Goal: Task Accomplishment & Management: Manage account settings

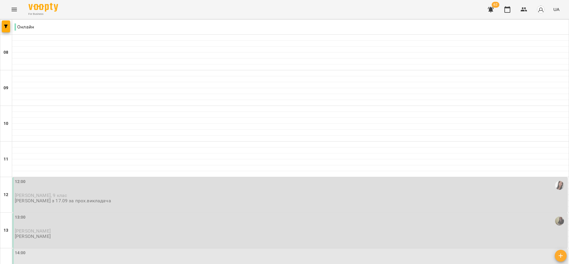
scroll to position [267, 0]
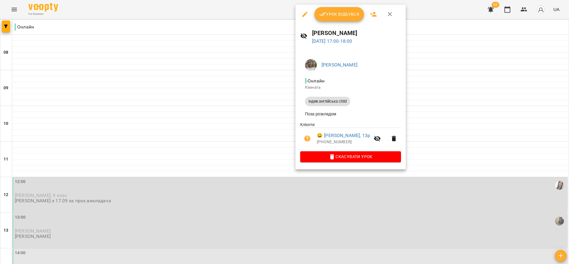
click at [430, 107] on div at bounding box center [284, 132] width 569 height 264
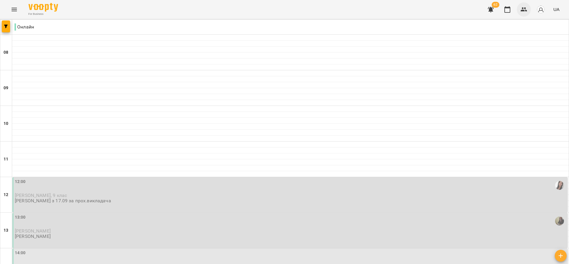
click at [522, 9] on icon "button" at bounding box center [524, 9] width 7 height 4
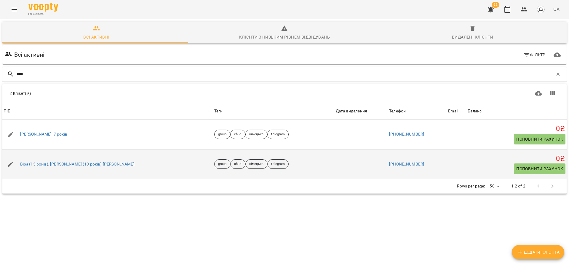
type input "****"
click at [56, 160] on div "Віра (13 років), Надія (10 років) Кротова" at bounding box center [77, 164] width 117 height 8
click at [57, 165] on link "Віра (13 років), Надія (10 років) Кротова" at bounding box center [77, 164] width 114 height 6
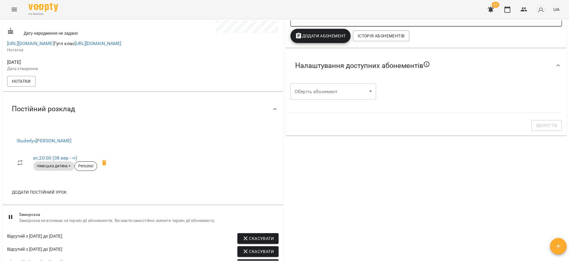
scroll to position [222, 0]
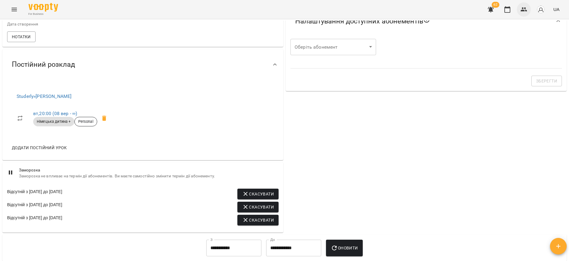
click at [526, 9] on icon "button" at bounding box center [523, 9] width 7 height 7
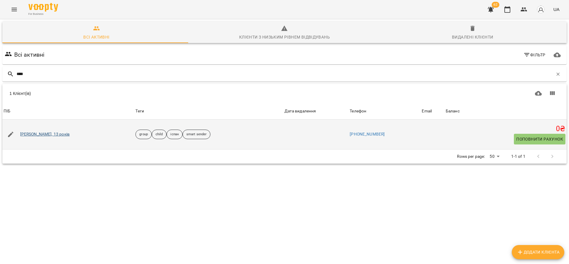
type input "****"
click at [30, 132] on link "Олександр Двіжон, 13 років" at bounding box center [44, 134] width 49 height 6
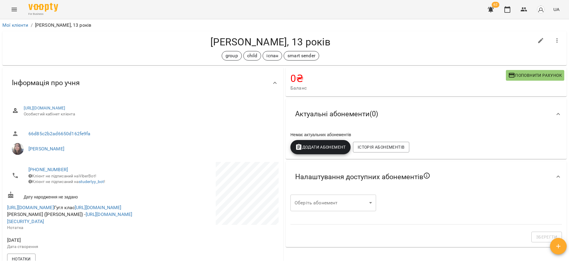
scroll to position [222, 0]
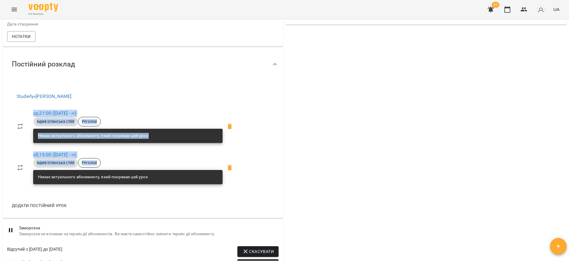
drag, startPoint x: 55, startPoint y: 145, endPoint x: 24, endPoint y: 129, distance: 34.7
click at [24, 129] on ul "ср , 21:00 (03 серп - ∞) Індив іспанська child Personal Немає актуального абоне…" at bounding box center [127, 146] width 230 height 87
copy ul "ср , 21:00 (03 серп - ∞) Індив іспанська child Personal Немає актуального абоне…"
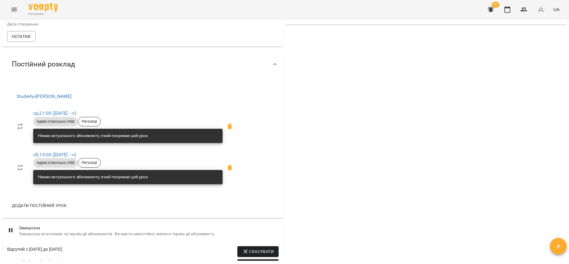
click at [303, 136] on div "0 ₴ Баланс Поповнити рахунок -100 ₴ Разові Відвідування -100 ₴ Пробное 100 ₴ Ін…" at bounding box center [425, 93] width 283 height 499
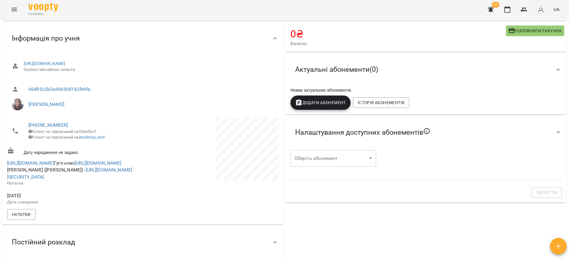
scroll to position [0, 0]
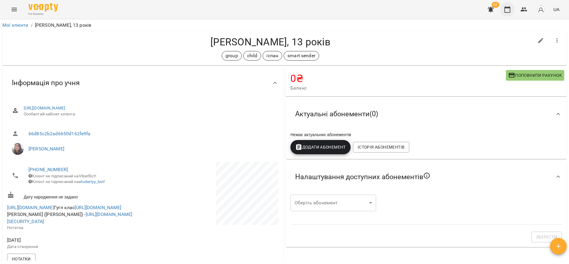
click at [512, 13] on button "button" at bounding box center [507, 9] width 14 height 14
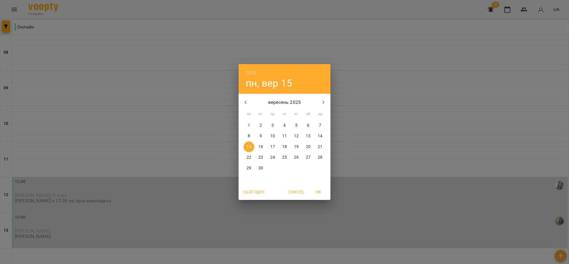
click at [311, 136] on span "13" at bounding box center [308, 136] width 11 height 6
type input "**********"
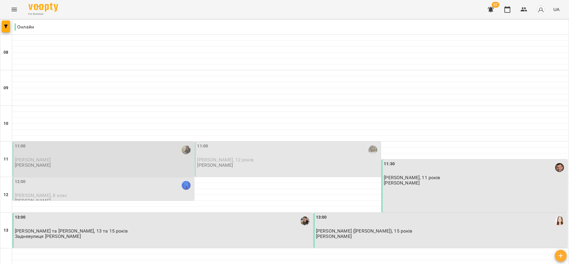
scroll to position [44, 0]
click at [89, 143] on div "11:00 Яна Пілінська Шаповалова Тетяна Андріївна" at bounding box center [104, 155] width 178 height 25
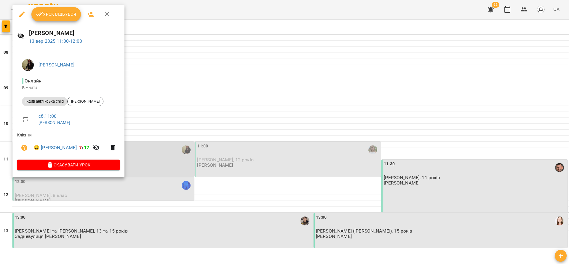
click at [59, 12] on span "Урок відбувся" at bounding box center [56, 14] width 40 height 7
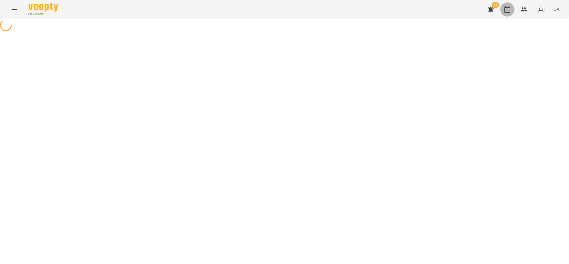
click at [509, 9] on icon "button" at bounding box center [507, 9] width 7 height 7
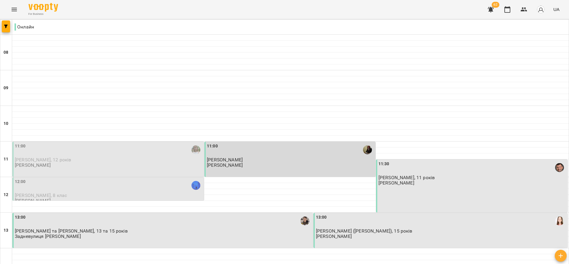
scroll to position [44, 0]
click at [167, 157] on p "Олексій Калініченко, 12 років" at bounding box center [109, 159] width 188 height 5
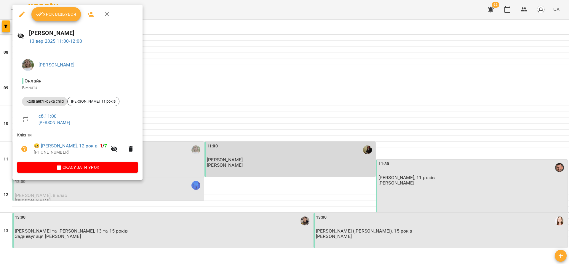
click at [57, 15] on span "Урок відбувся" at bounding box center [56, 14] width 40 height 7
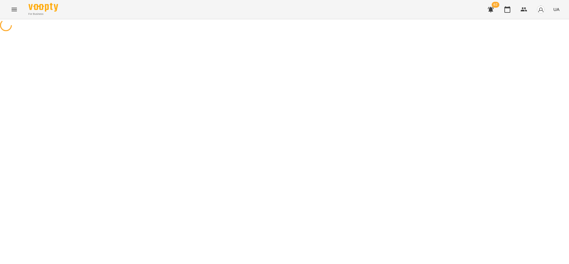
drag, startPoint x: 510, startPoint y: 9, endPoint x: 102, endPoint y: 12, distance: 408.1
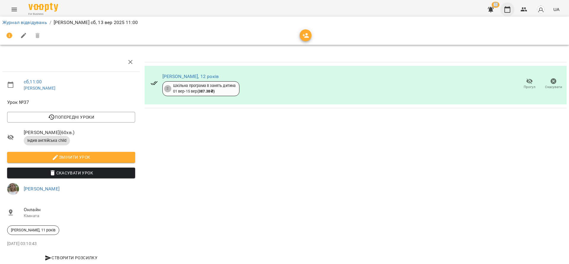
click at [507, 7] on icon "button" at bounding box center [507, 9] width 6 height 7
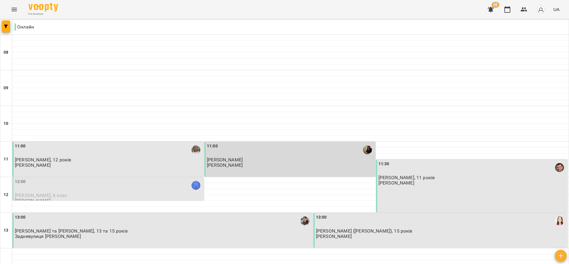
scroll to position [44, 0]
click at [52, 178] on div "12:00" at bounding box center [109, 185] width 188 height 14
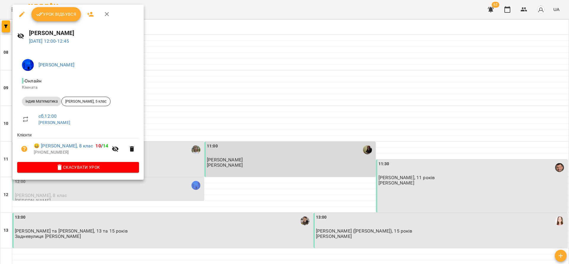
click at [51, 8] on button "Урок відбувся" at bounding box center [56, 14] width 50 height 14
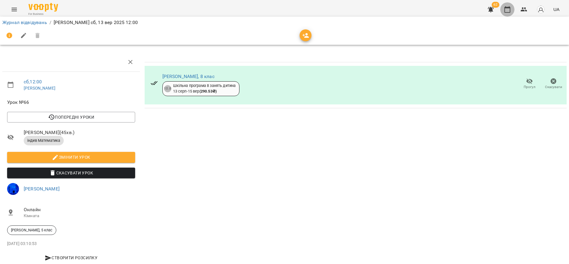
click at [507, 7] on icon "button" at bounding box center [507, 9] width 6 height 7
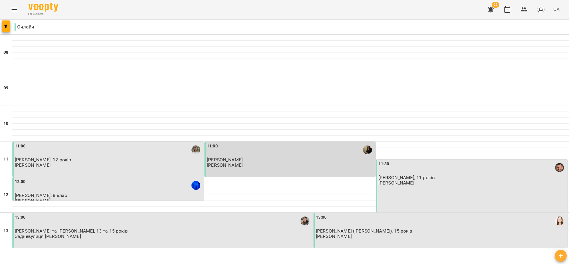
scroll to position [178, 0]
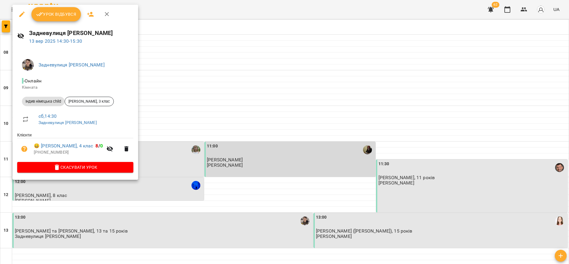
click at [50, 14] on span "Урок відбувся" at bounding box center [56, 14] width 40 height 7
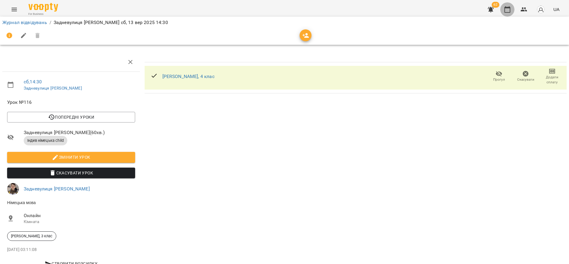
click at [507, 9] on icon "button" at bounding box center [507, 9] width 7 height 7
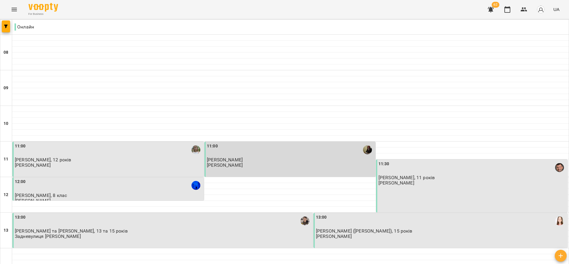
scroll to position [222, 0]
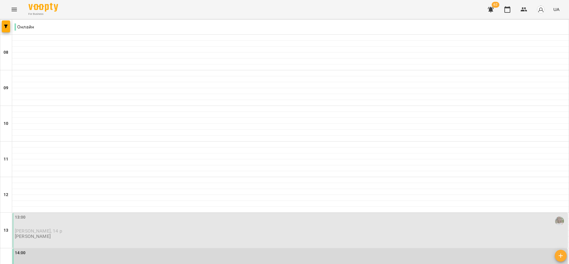
scroll to position [133, 0]
click at [91, 228] on p "Даня Блєднов, 14 р" at bounding box center [290, 230] width 551 height 5
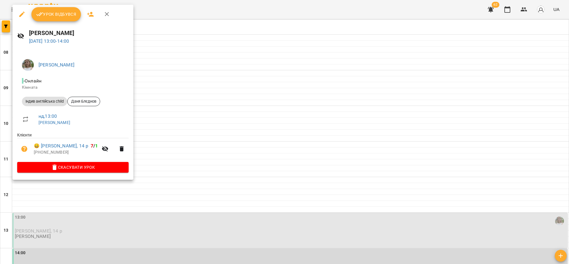
click at [48, 12] on span "Урок відбувся" at bounding box center [56, 14] width 40 height 7
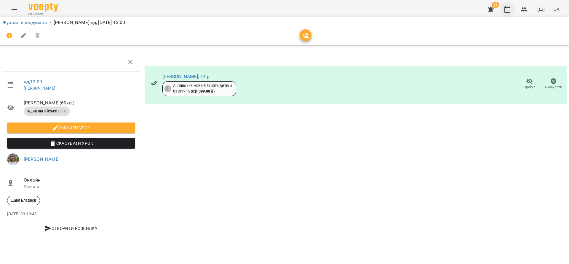
click at [508, 11] on icon "button" at bounding box center [507, 9] width 7 height 7
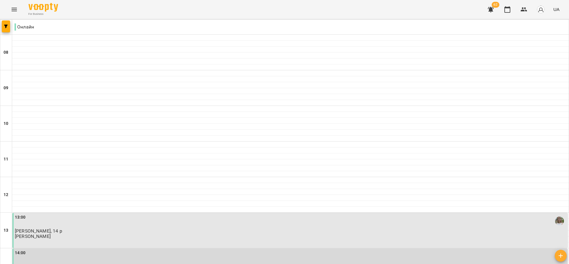
scroll to position [222, 0]
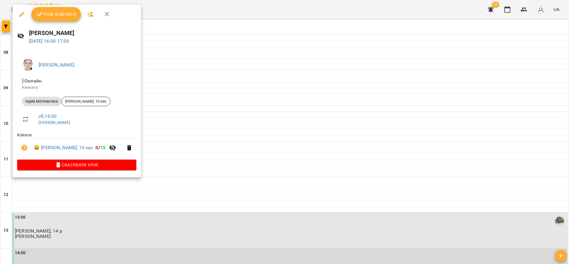
drag, startPoint x: 60, startPoint y: 12, endPoint x: 60, endPoint y: 18, distance: 6.0
click at [60, 12] on span "Урок відбувся" at bounding box center [56, 14] width 40 height 7
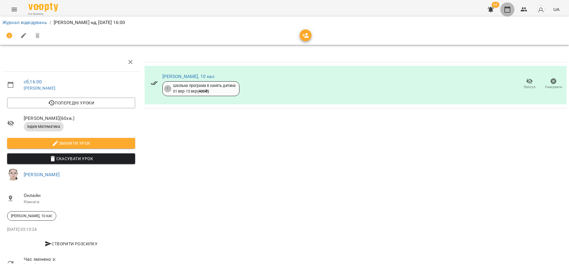
click at [511, 9] on icon "button" at bounding box center [507, 9] width 7 height 7
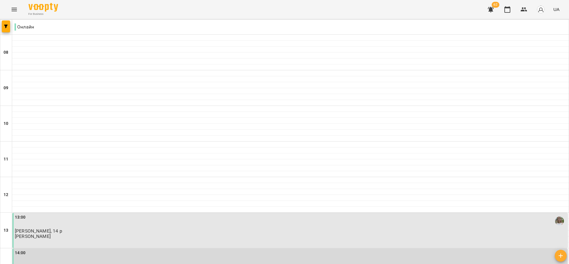
scroll to position [133, 0]
click at [67, 250] on div "14:00" at bounding box center [290, 257] width 551 height 14
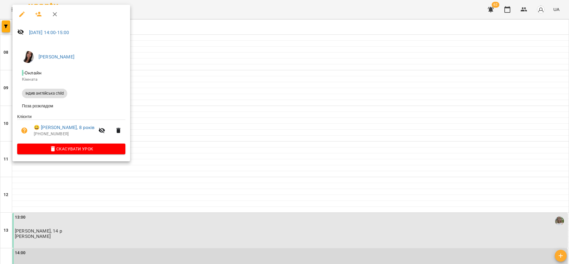
click at [487, 89] on div at bounding box center [284, 132] width 569 height 264
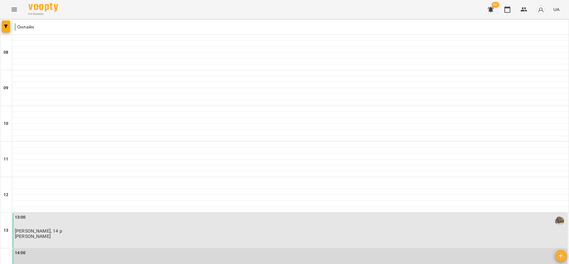
scroll to position [202, 0]
type input "**********"
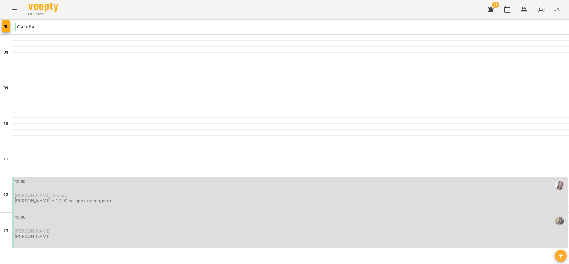
scroll to position [133, 0]
click at [60, 178] on div "12:00" at bounding box center [290, 185] width 551 height 14
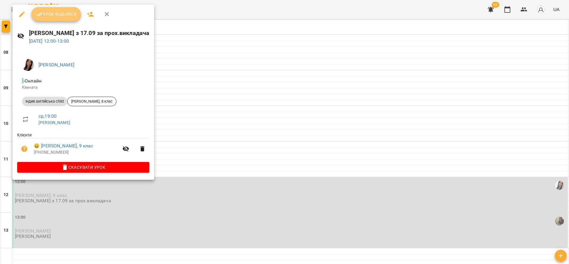
click at [45, 12] on span "Урок відбувся" at bounding box center [56, 14] width 40 height 7
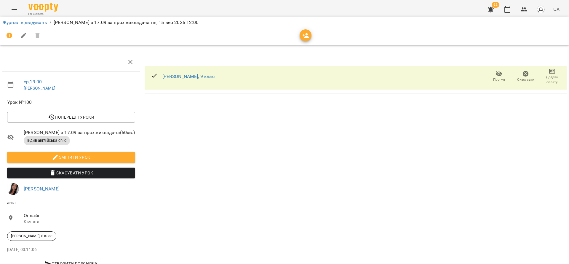
click at [552, 80] on span "Додати сплату" at bounding box center [552, 80] width 20 height 10
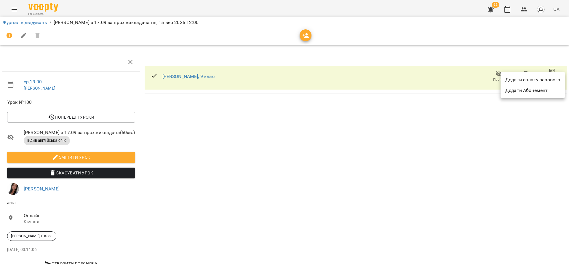
click at [530, 79] on li "Додати сплату разового" at bounding box center [533, 79] width 64 height 11
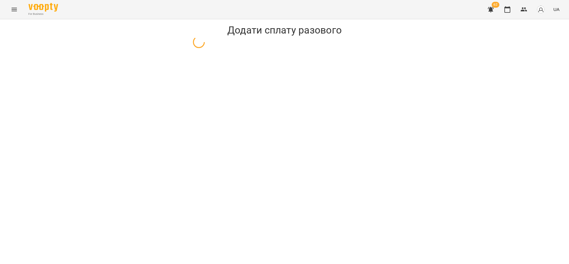
select select "**********"
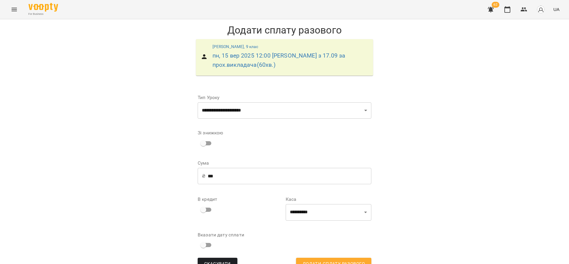
click at [237, 174] on input "***" at bounding box center [290, 176] width 164 height 17
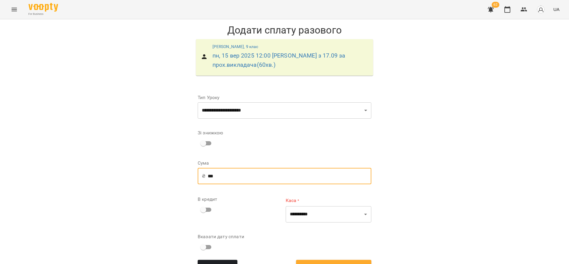
type input "***"
drag, startPoint x: 322, startPoint y: 212, endPoint x: 318, endPoint y: 207, distance: 7.1
click at [322, 212] on select "**********" at bounding box center [329, 214] width 86 height 17
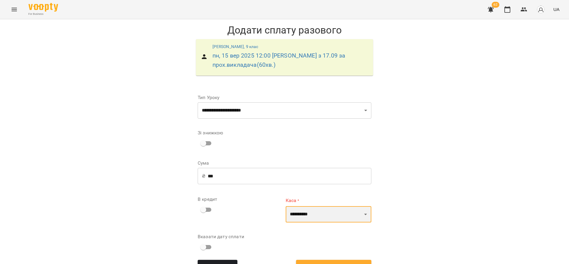
select select "*******"
click at [286, 206] on select "**********" at bounding box center [329, 214] width 86 height 17
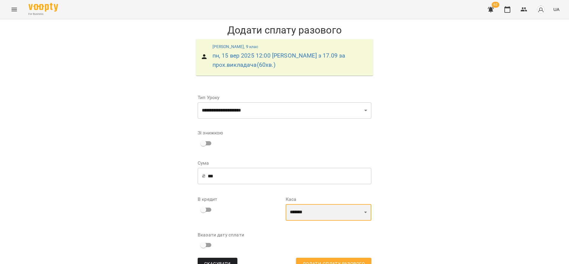
scroll to position [16, 0]
click at [353, 260] on span "Додати сплату разового" at bounding box center [334, 264] width 62 height 8
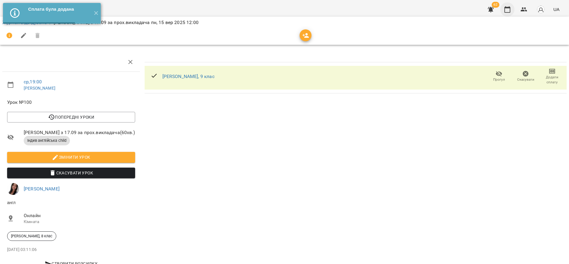
click at [507, 12] on icon "button" at bounding box center [507, 9] width 7 height 7
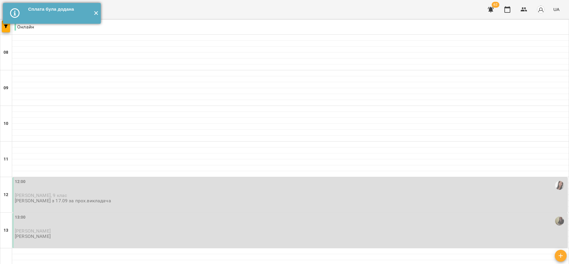
click at [92, 16] on button "✕" at bounding box center [96, 13] width 10 height 21
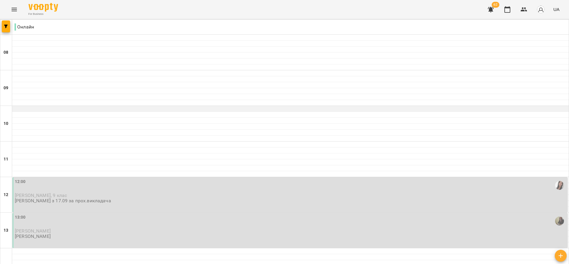
scroll to position [89, 0]
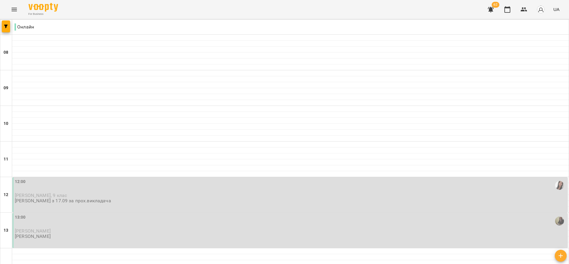
click at [70, 178] on div "12:00" at bounding box center [290, 185] width 551 height 14
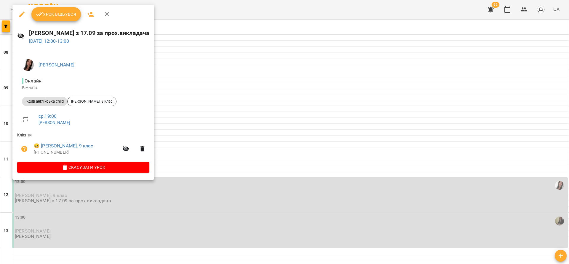
click at [70, 11] on span "Урок відбувся" at bounding box center [56, 14] width 40 height 7
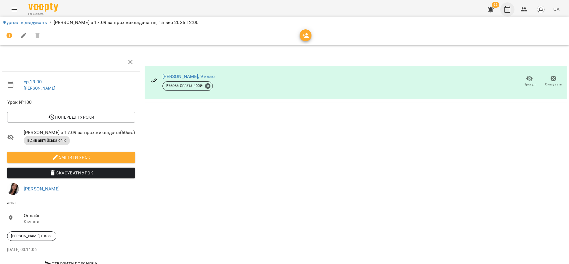
click at [506, 7] on icon "button" at bounding box center [507, 9] width 6 height 7
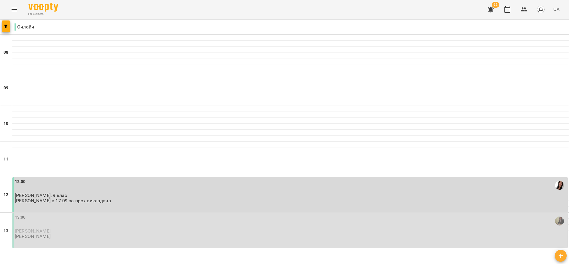
scroll to position [348, 0]
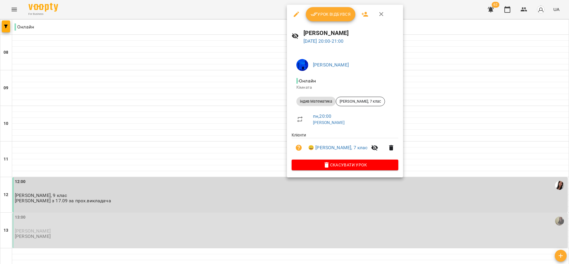
click at [244, 125] on div at bounding box center [284, 132] width 569 height 264
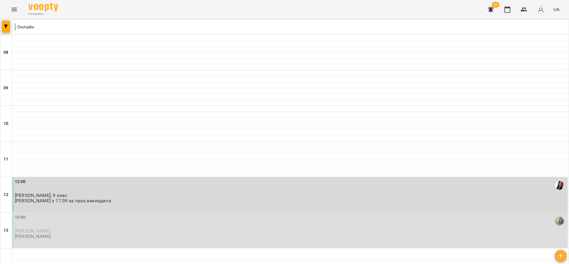
scroll to position [379, 0]
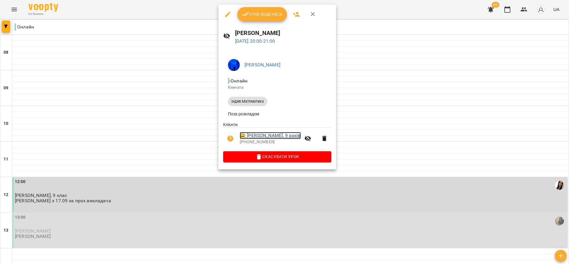
click at [285, 139] on link "😀 Віка Фастовець, 9 років" at bounding box center [270, 135] width 61 height 7
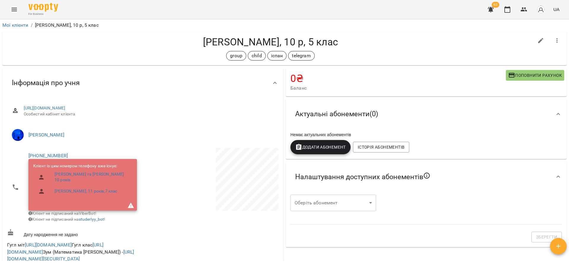
scroll to position [267, 0]
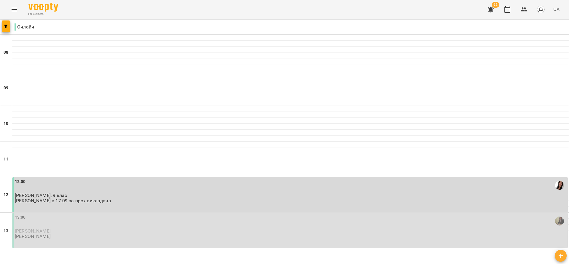
scroll to position [379, 0]
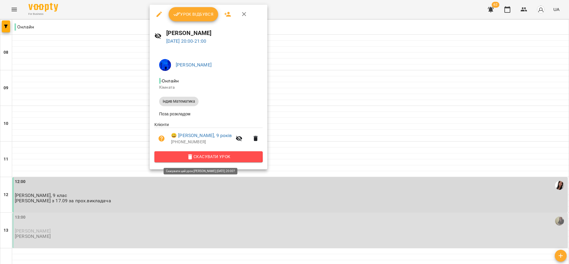
click at [189, 157] on icon "button" at bounding box center [190, 156] width 4 height 5
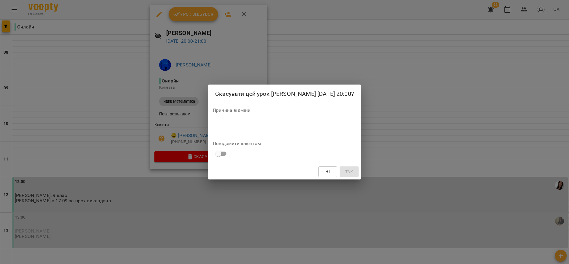
click at [275, 127] on textarea at bounding box center [284, 124] width 143 height 6
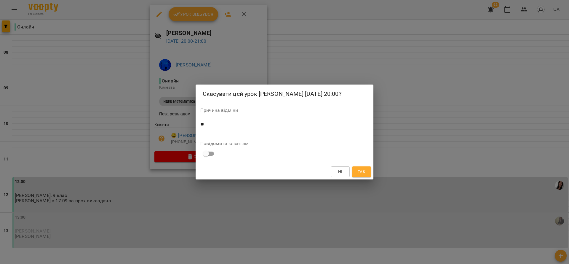
type textarea "**"
click at [364, 177] on button "Так" at bounding box center [361, 171] width 19 height 11
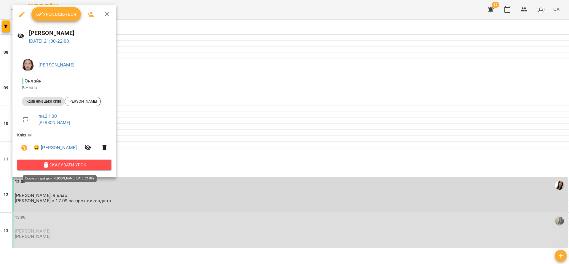
click at [71, 161] on button "Скасувати Урок" at bounding box center [64, 164] width 94 height 11
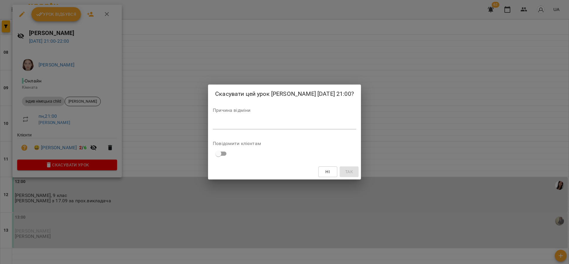
click at [335, 138] on div "Скасувати цей урок Івченко Олександра Богданівна 15 вер 2025 21:00? Причина від…" at bounding box center [284, 131] width 153 height 95
click at [331, 117] on div "Причина відміни *" at bounding box center [284, 120] width 143 height 24
click at [334, 127] on textarea at bounding box center [284, 124] width 143 height 6
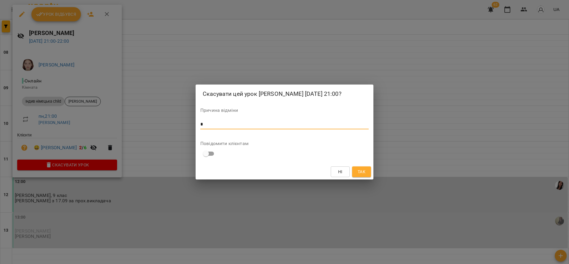
type textarea "*"
click at [359, 173] on span "Так" at bounding box center [362, 171] width 8 height 7
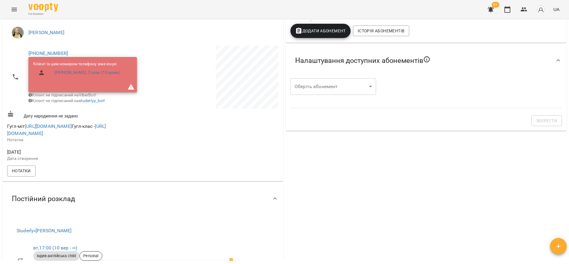
scroll to position [222, 0]
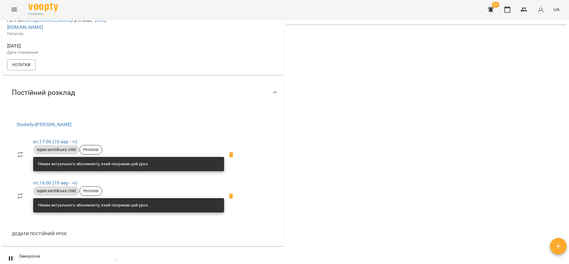
click at [350, 169] on div "0 ₴ Баланс Поповнити рахунок -200 ₴ Разові Відвідування 0 ₴ Перший урок з новим…" at bounding box center [425, 115] width 283 height 543
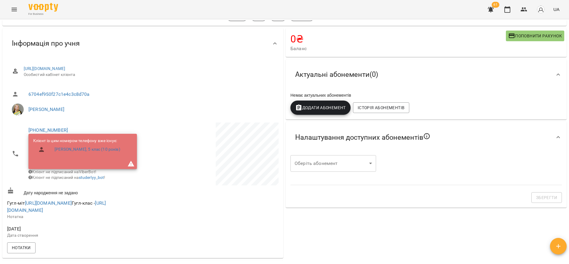
scroll to position [0, 0]
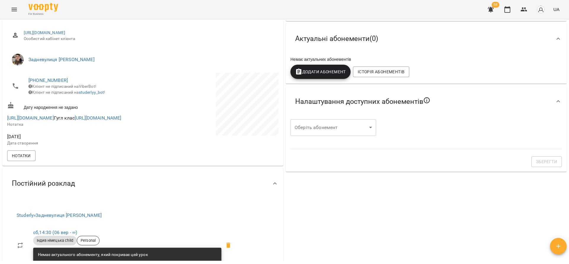
scroll to position [44, 0]
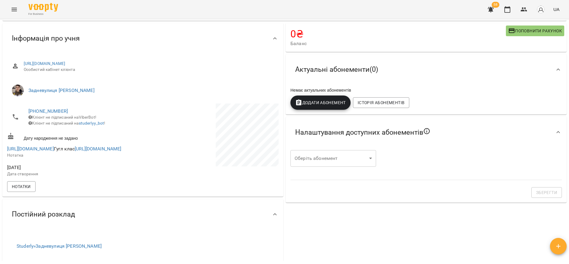
click at [320, 105] on span "Додати Абонемент" at bounding box center [320, 102] width 51 height 7
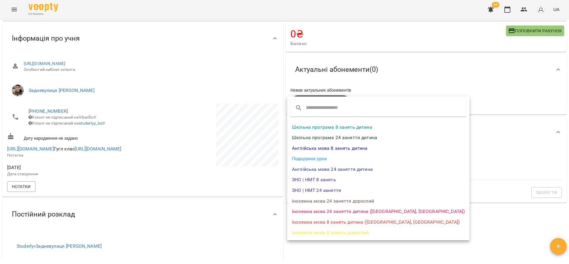
click at [470, 209] on div at bounding box center [284, 132] width 569 height 264
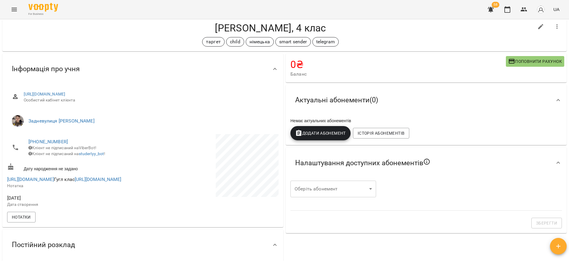
scroll to position [0, 0]
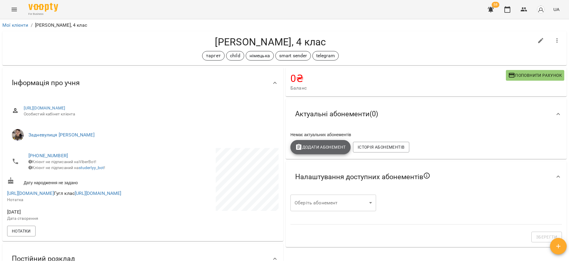
click at [324, 145] on span "Додати Абонемент" at bounding box center [320, 146] width 51 height 7
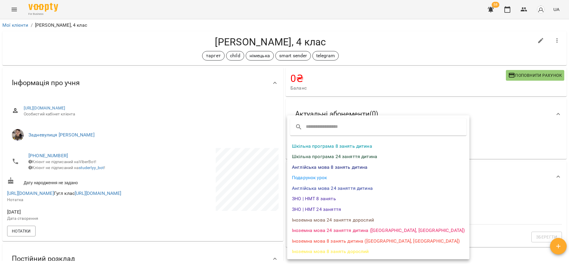
click at [335, 237] on li "Іноземна мова 8 занять дитина ([GEOGRAPHIC_DATA], [GEOGRAPHIC_DATA])" at bounding box center [378, 241] width 182 height 11
select select "*******"
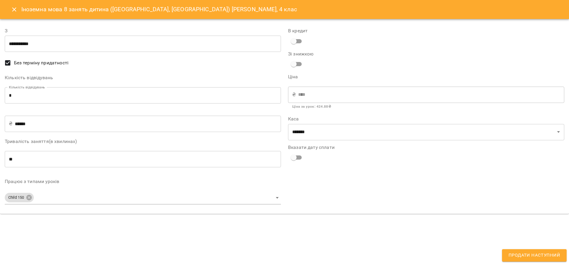
click at [67, 40] on input "**********" at bounding box center [143, 44] width 276 height 17
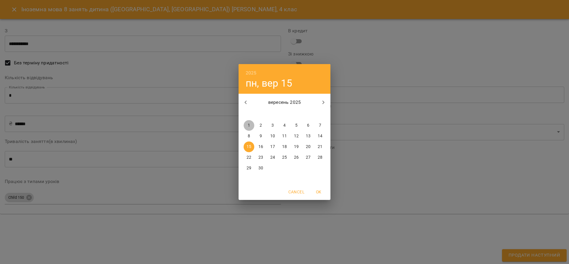
click at [249, 125] on p "1" at bounding box center [249, 125] width 2 height 6
type input "**********"
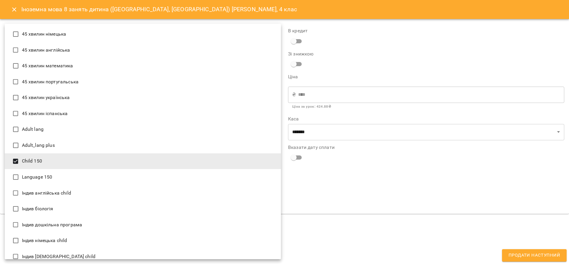
click at [111, 195] on body "For Business 58 UA Мої клієнти / [PERSON_NAME], 4 клас [PERSON_NAME], 4 клас та…" at bounding box center [284, 141] width 569 height 283
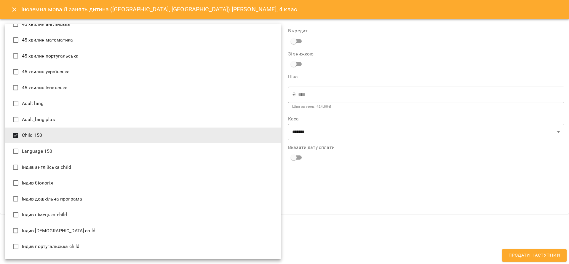
scroll to position [44, 0]
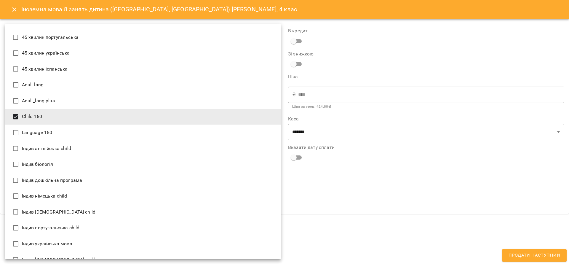
click at [71, 194] on li "Індив німецька child" at bounding box center [143, 196] width 276 height 16
type input "**********"
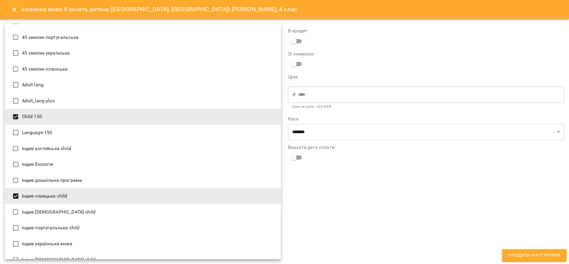
click at [431, 207] on div at bounding box center [284, 132] width 569 height 264
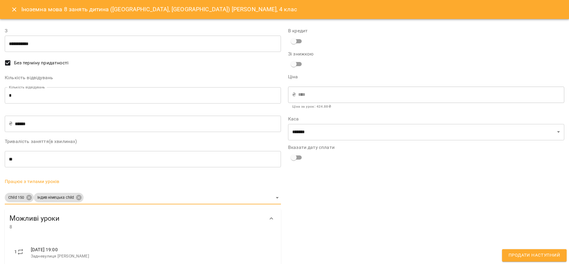
click at [556, 251] on button "Продати наступний" at bounding box center [534, 255] width 65 height 12
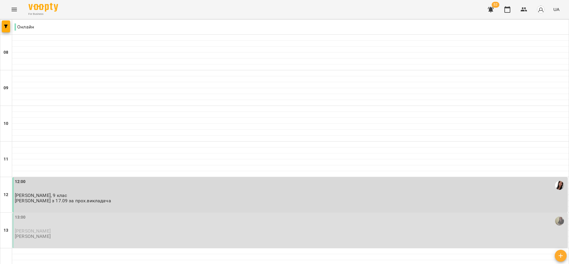
scroll to position [379, 0]
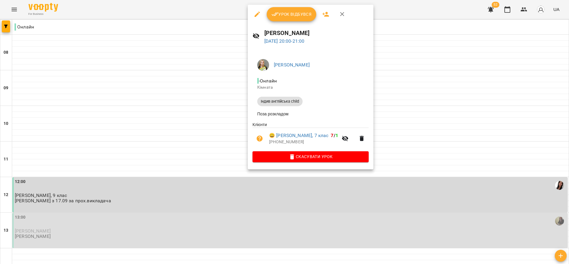
click at [290, 159] on icon "button" at bounding box center [292, 156] width 4 height 5
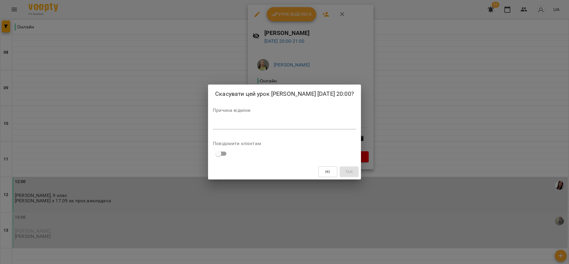
click at [290, 125] on div "*" at bounding box center [284, 124] width 143 height 9
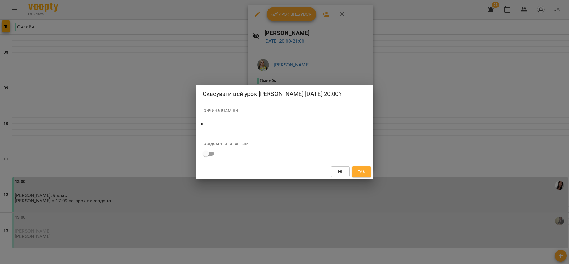
type textarea "*"
click at [356, 175] on button "Так" at bounding box center [361, 171] width 19 height 11
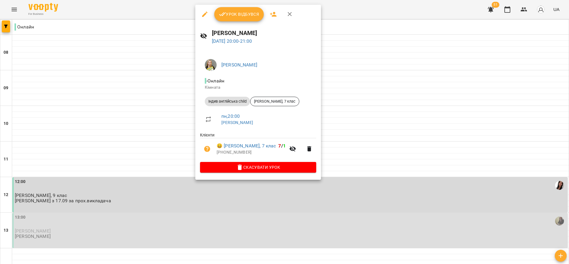
click at [392, 140] on div at bounding box center [284, 132] width 569 height 264
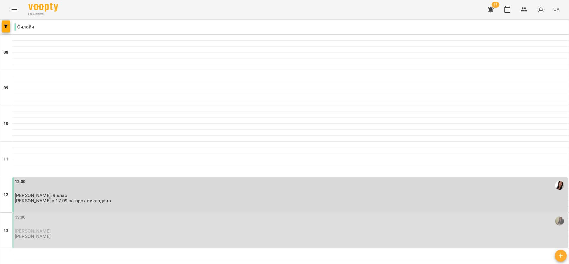
scroll to position [202, 0]
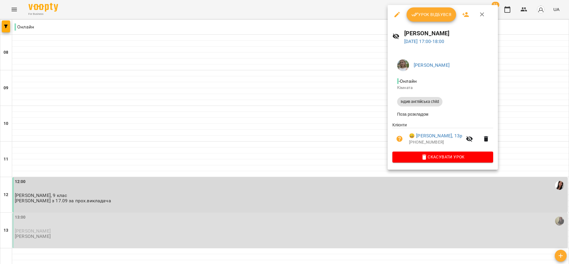
click at [423, 162] on button "Скасувати Урок" at bounding box center [442, 156] width 101 height 11
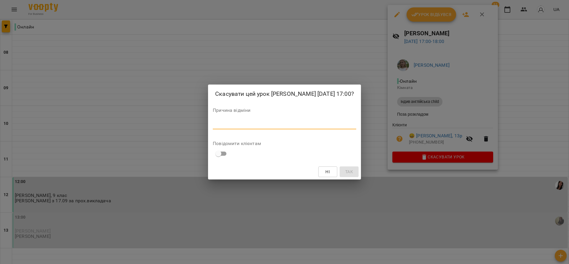
click at [326, 126] on textarea at bounding box center [284, 124] width 143 height 6
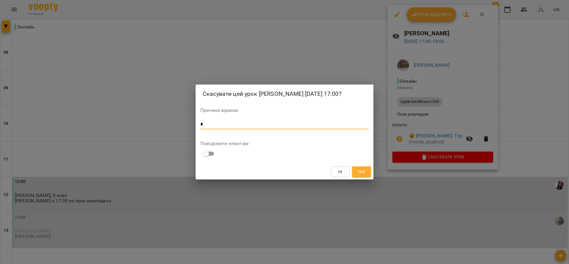
type textarea "*"
click at [365, 173] on span "Так" at bounding box center [362, 171] width 8 height 7
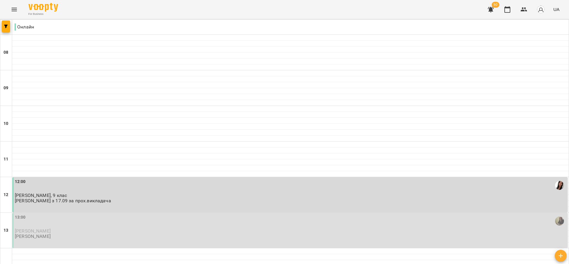
drag, startPoint x: 476, startPoint y: 233, endPoint x: 467, endPoint y: 220, distance: 16.0
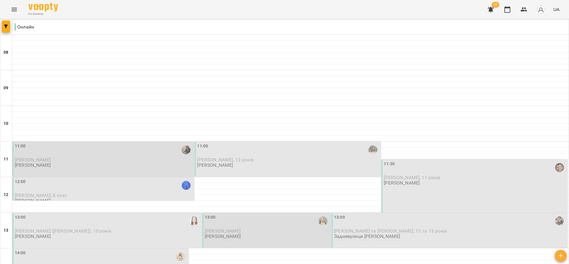
scroll to position [89, 0]
click at [83, 263] on p "Сергій Коркішко, 20 років" at bounding box center [101, 266] width 172 height 5
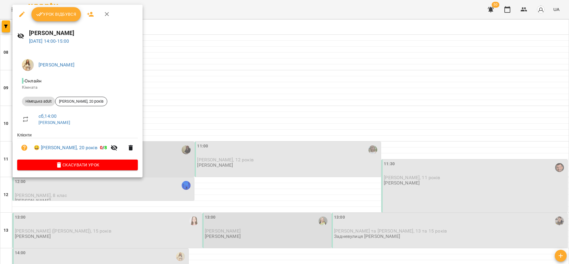
click at [24, 15] on icon "button" at bounding box center [21, 14] width 7 height 7
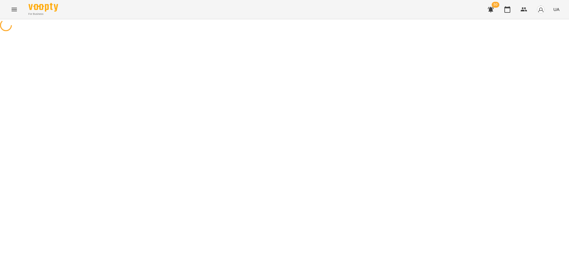
select select "**********"
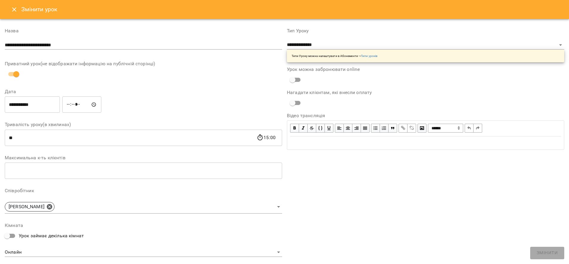
click at [73, 100] on input "*****" at bounding box center [81, 104] width 39 height 17
type input "*****"
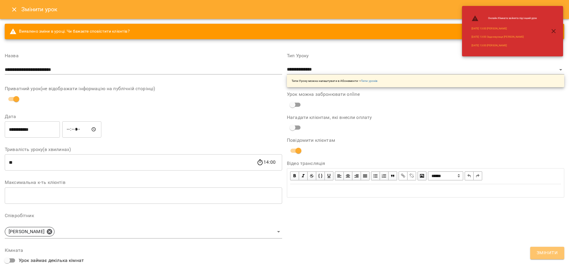
click at [549, 250] on span "Змінити" at bounding box center [547, 253] width 21 height 8
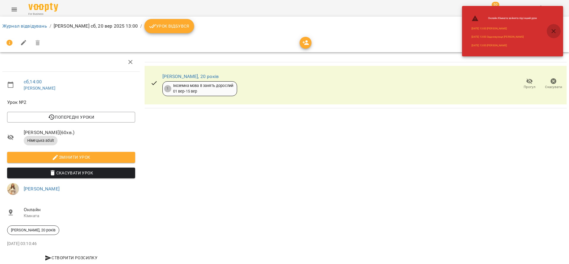
click at [557, 28] on icon "button" at bounding box center [553, 31] width 7 height 7
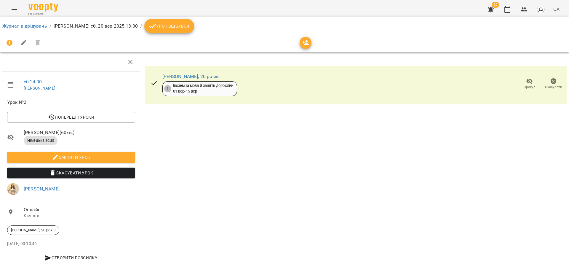
click at [511, 8] on div "For Business 50 UA Журнал відвідувань / Богомоленко Ірина Павлівна сб, 20 вер 2…" at bounding box center [284, 145] width 569 height 291
click at [511, 8] on button "button" at bounding box center [507, 9] width 14 height 14
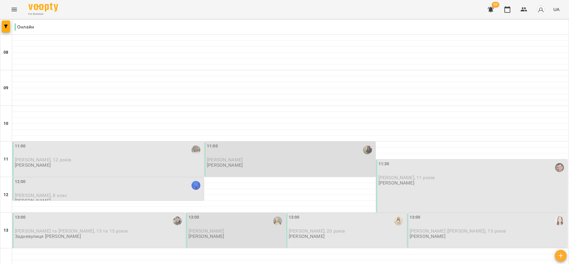
click at [417, 176] on span "Мілана Матвєєва, 11 років" at bounding box center [406, 178] width 56 height 6
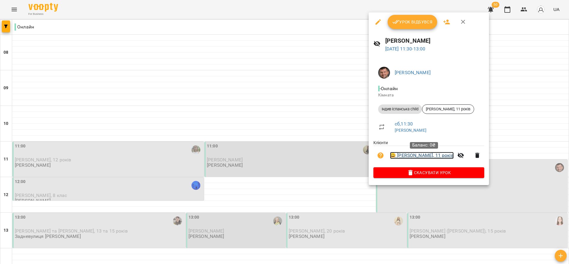
click at [430, 158] on link "😀 Мілана Матвєєва, 11 років" at bounding box center [422, 155] width 64 height 7
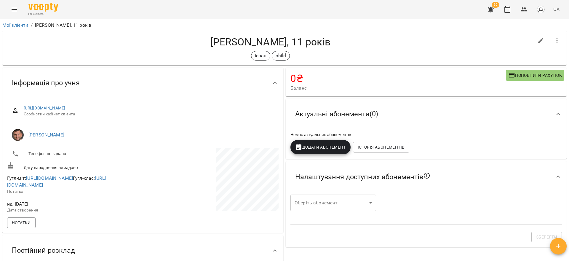
click at [554, 39] on icon "button" at bounding box center [557, 40] width 7 height 7
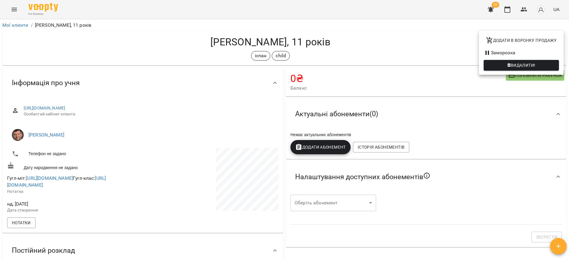
click at [509, 52] on li "Заморозка" at bounding box center [521, 52] width 85 height 11
click at [517, 66] on span "Видалити!" at bounding box center [523, 65] width 25 height 7
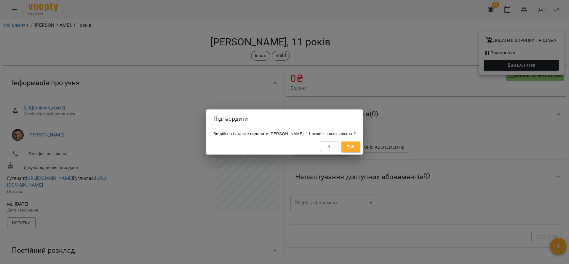
click at [360, 151] on button "Так" at bounding box center [350, 146] width 19 height 11
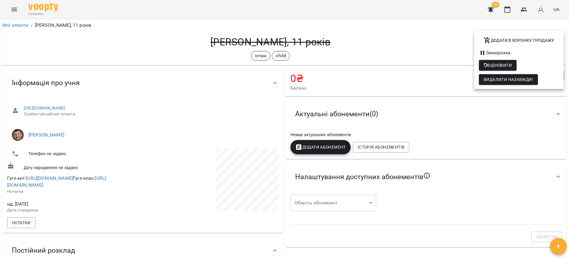
click at [508, 10] on div at bounding box center [284, 132] width 569 height 264
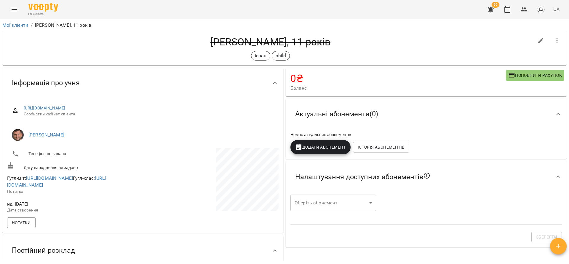
click at [508, 10] on icon "button" at bounding box center [507, 9] width 7 height 7
